Goal: Check status

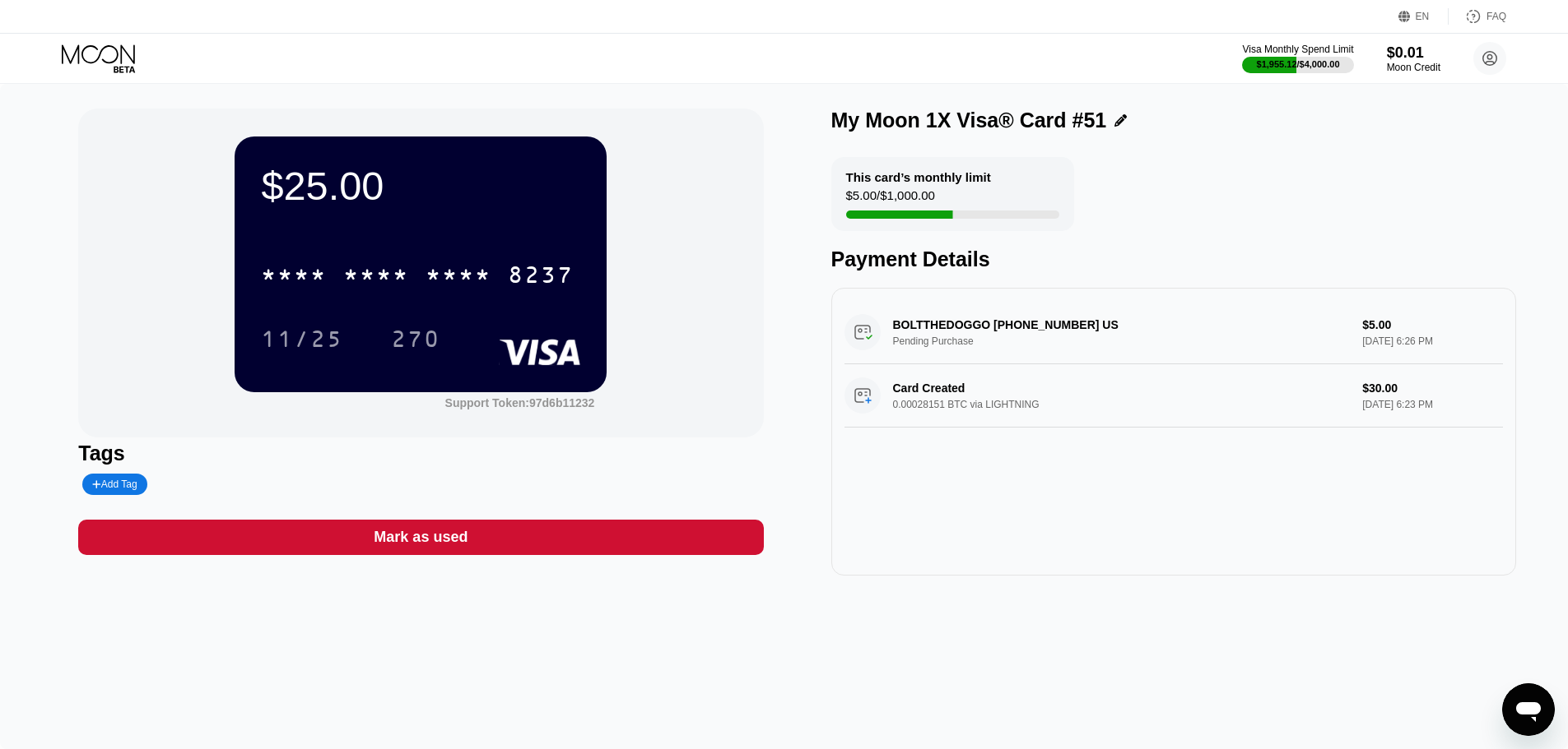
click at [830, 296] on div "$25.00 * * * * * * * * * * * * 8237 11/25 270 Support Token: 97d6b11232 Tags Ad…" at bounding box center [784, 342] width 1411 height 467
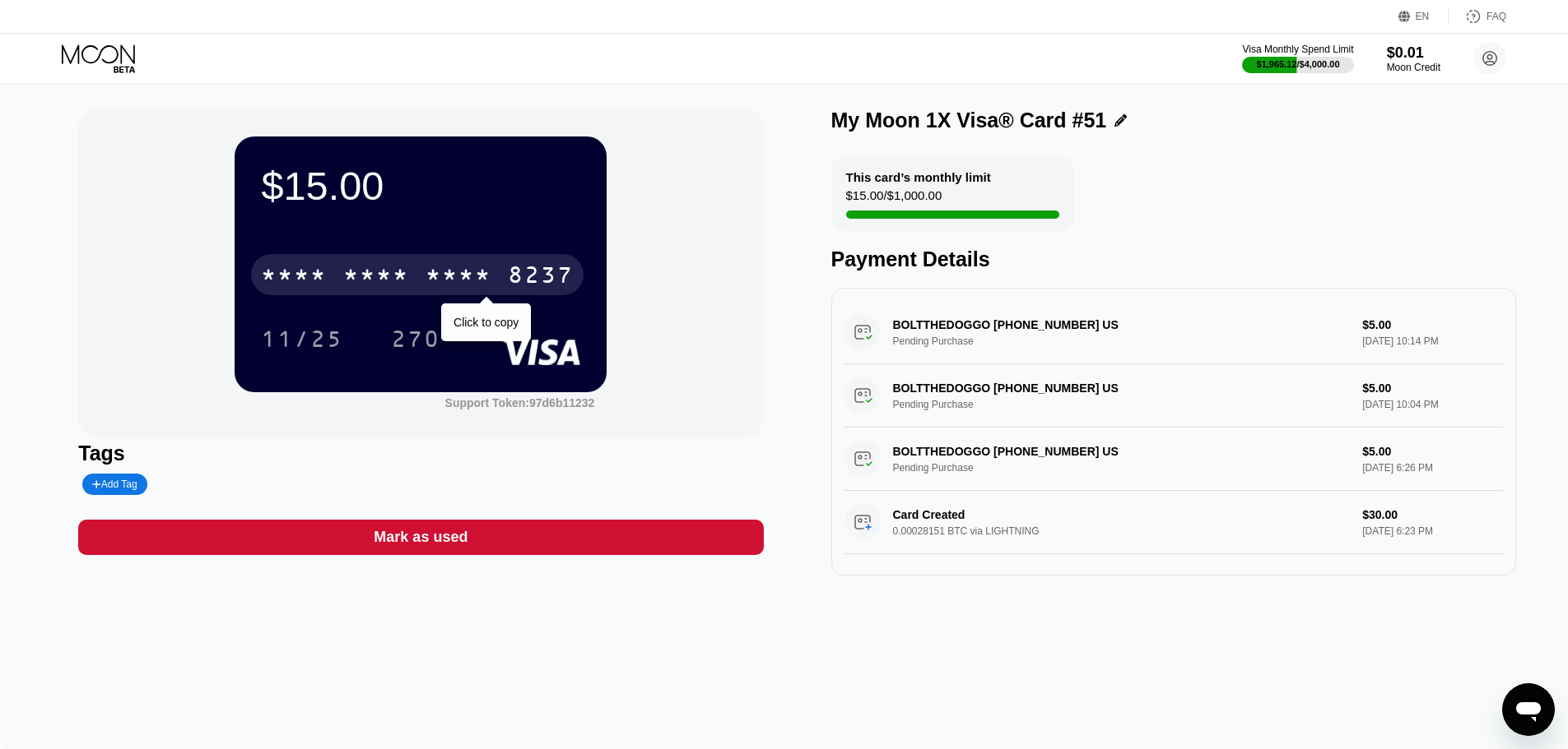
click at [360, 261] on div "* * * * * * * * * * * * 8237" at bounding box center [418, 275] width 333 height 41
